Goal: Task Accomplishment & Management: Complete application form

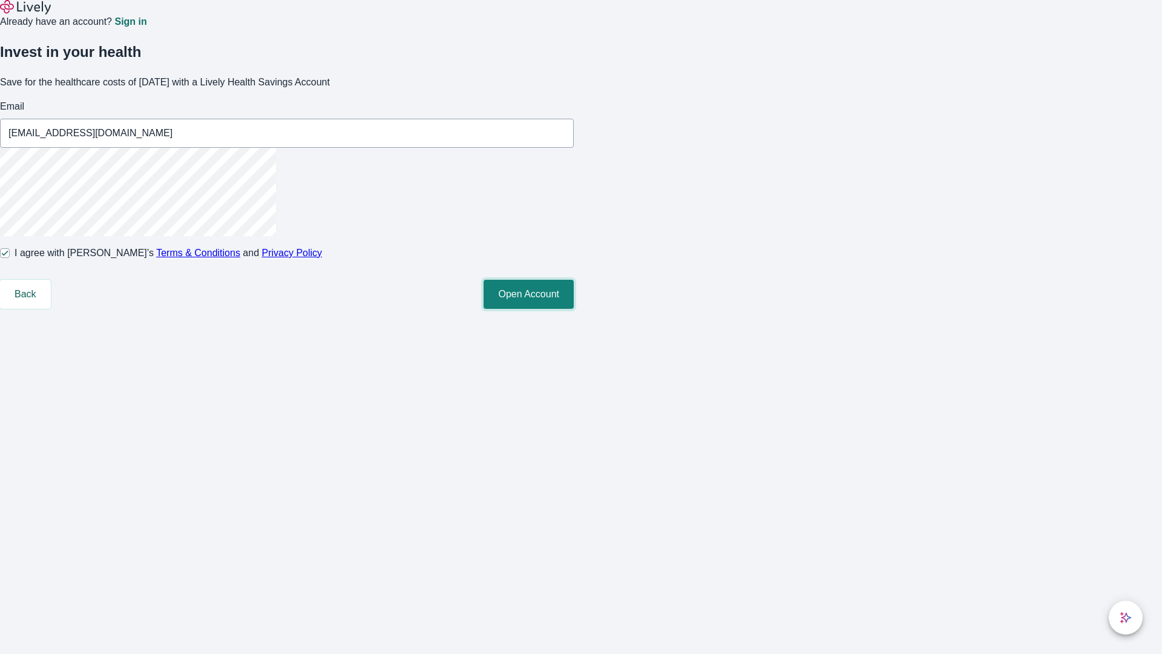
click at [574, 309] on button "Open Account" at bounding box center [529, 294] width 90 height 29
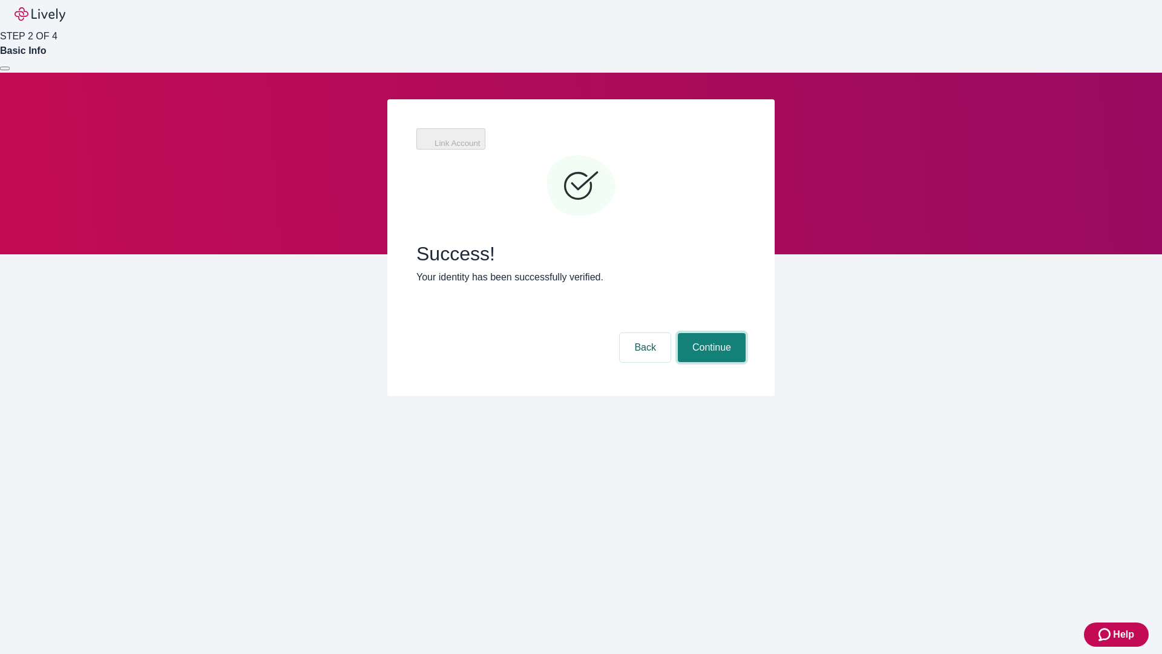
click at [710, 333] on button "Continue" at bounding box center [712, 347] width 68 height 29
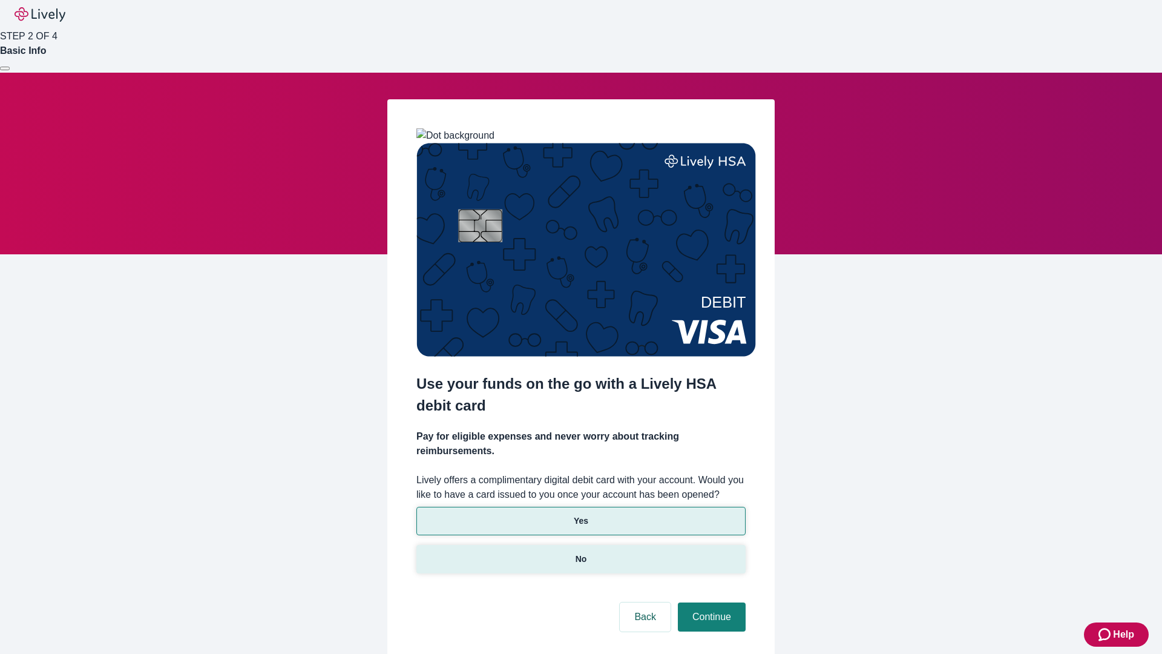
click at [580, 553] on p "No" at bounding box center [581, 559] width 11 height 13
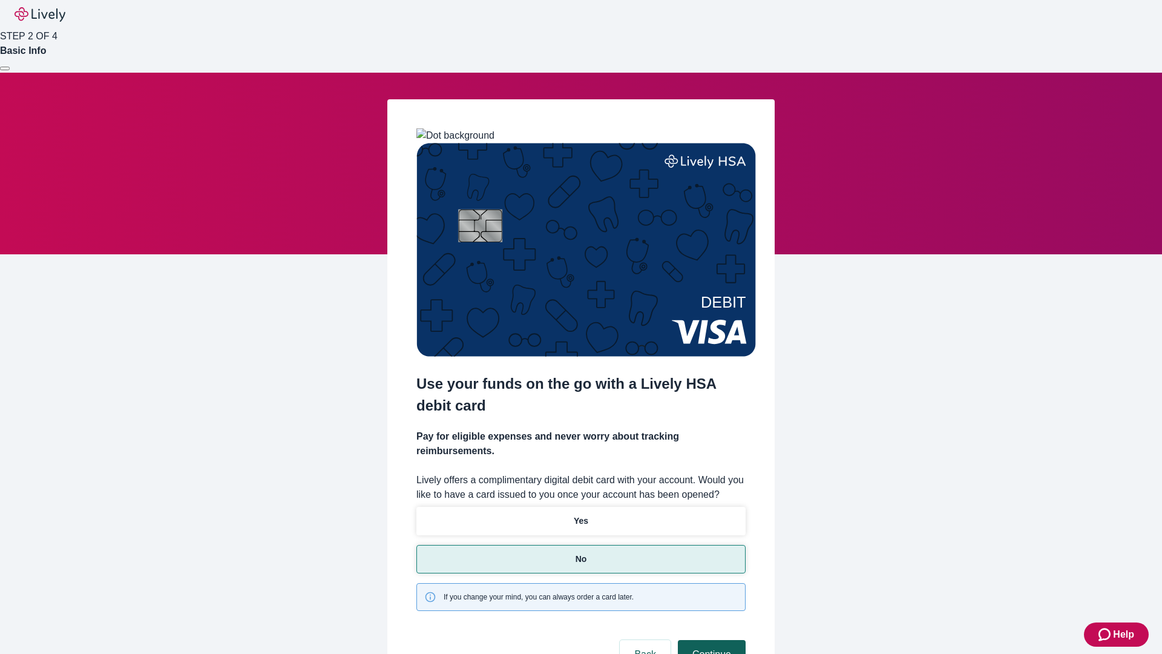
click at [710, 640] on button "Continue" at bounding box center [712, 654] width 68 height 29
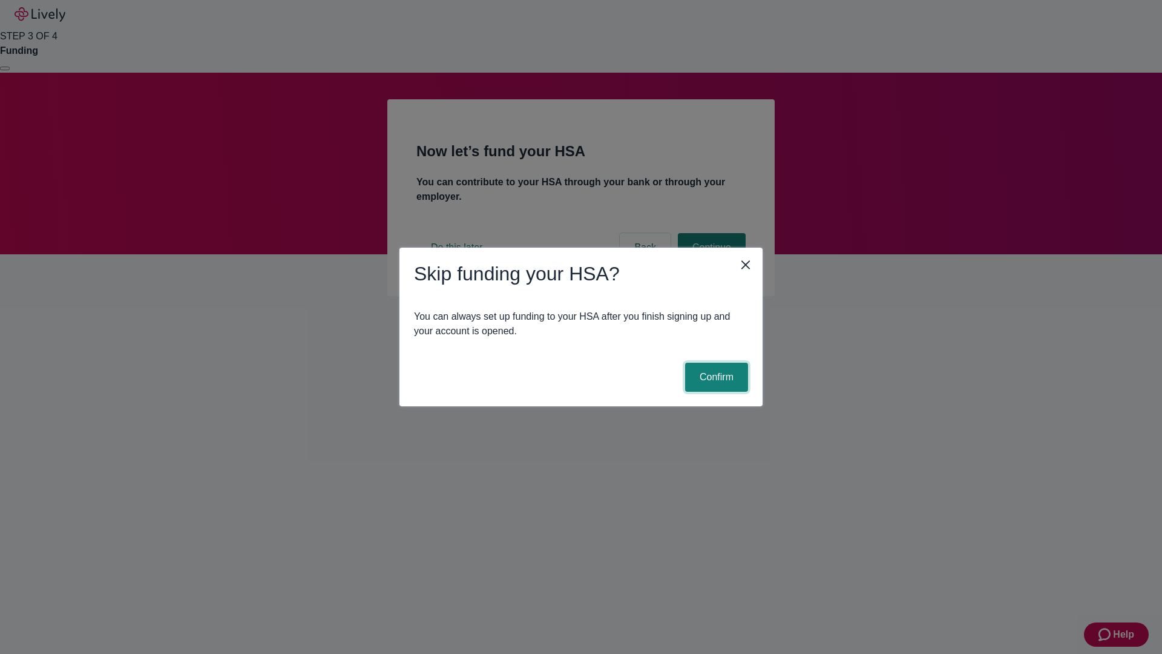
click at [715, 377] on button "Confirm" at bounding box center [716, 377] width 63 height 29
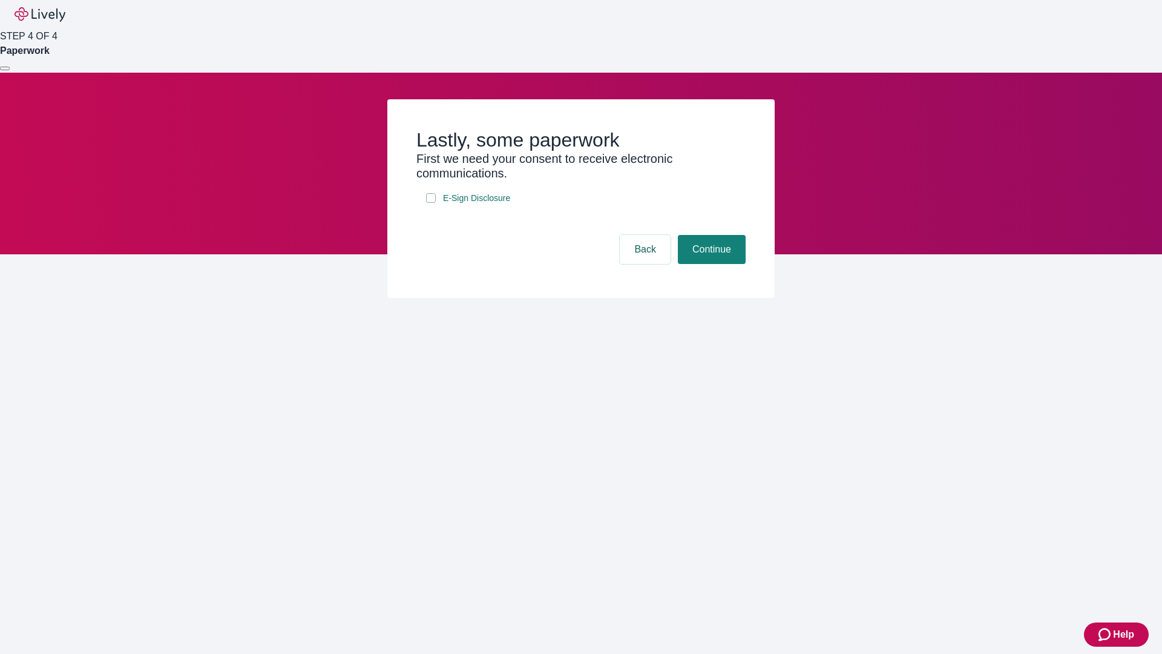
click at [431, 203] on input "E-Sign Disclosure" at bounding box center [431, 198] width 10 height 10
checkbox input "true"
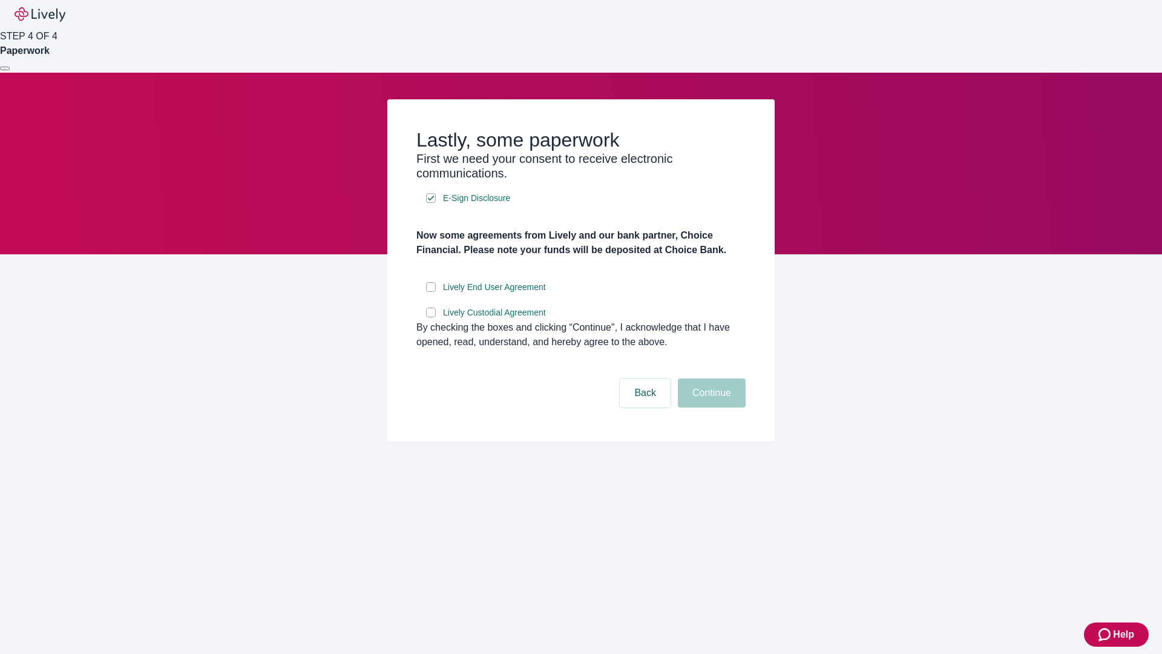
click at [431, 292] on input "Lively End User Agreement" at bounding box center [431, 287] width 10 height 10
checkbox input "true"
click at [431, 317] on input "Lively Custodial Agreement" at bounding box center [431, 312] width 10 height 10
checkbox input "true"
click at [710, 407] on button "Continue" at bounding box center [712, 392] width 68 height 29
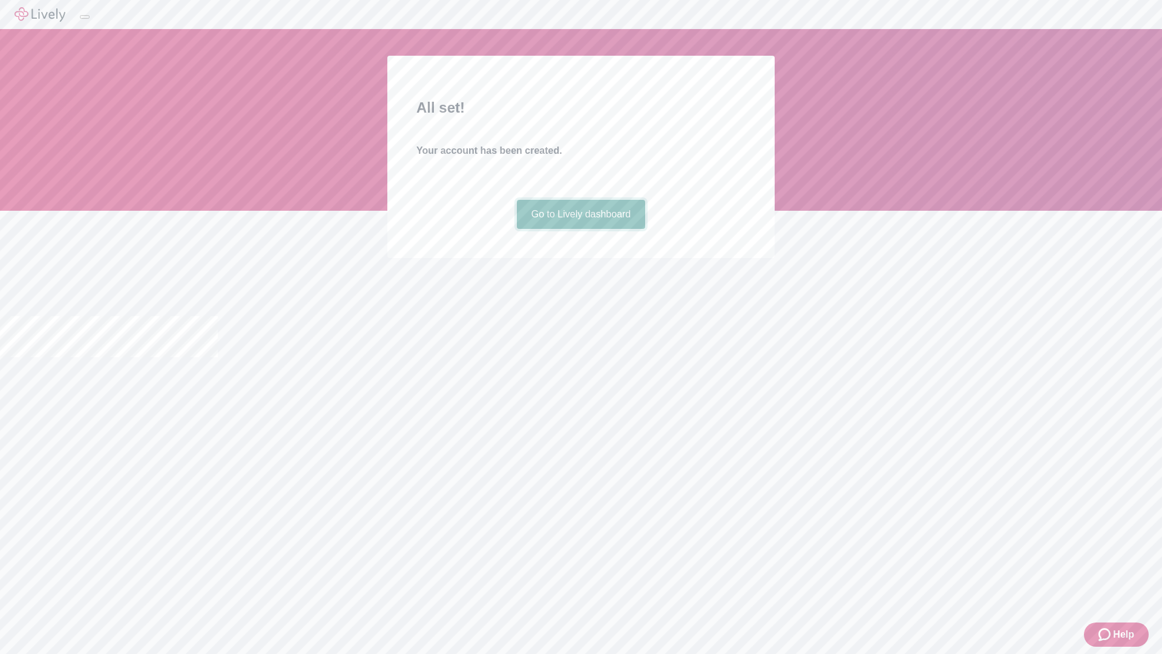
click at [580, 229] on link "Go to Lively dashboard" at bounding box center [581, 214] width 129 height 29
